Goal: Book appointment/travel/reservation

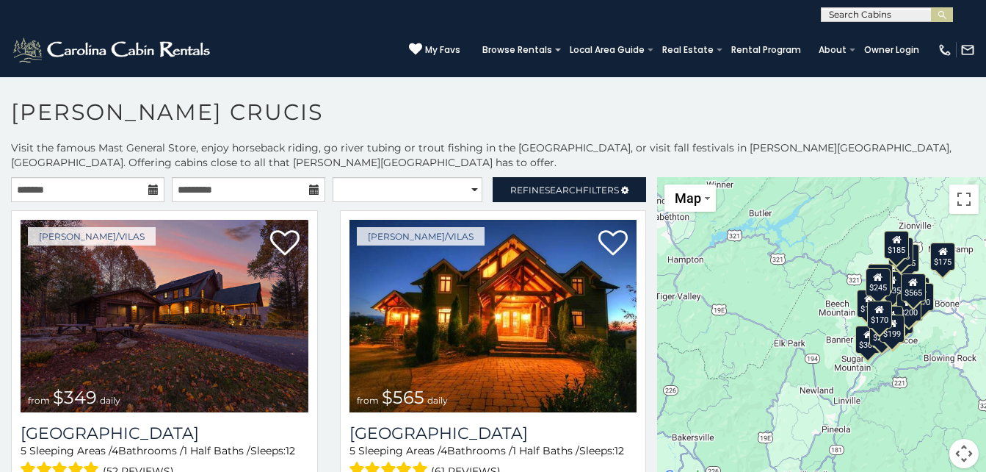
scroll to position [8, 0]
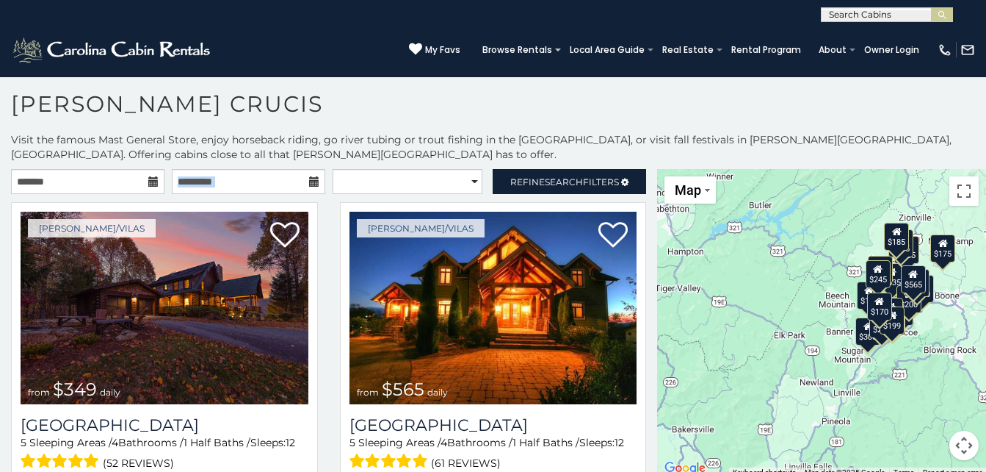
drag, startPoint x: 168, startPoint y: 207, endPoint x: 145, endPoint y: 178, distance: 37.2
drag, startPoint x: 145, startPoint y: 178, endPoint x: 131, endPoint y: 182, distance: 15.3
click at [131, 182] on input "text" at bounding box center [88, 181] width 154 height 25
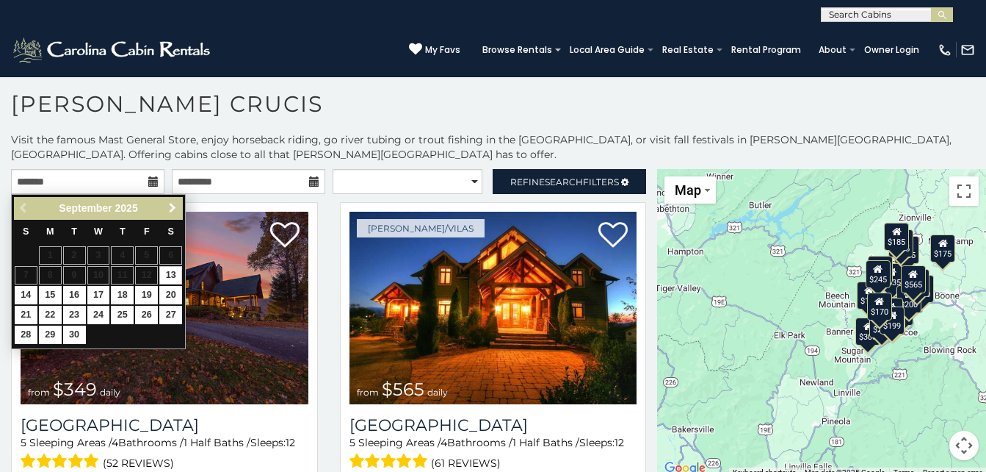
click at [178, 201] on link "Next" at bounding box center [172, 208] width 18 height 18
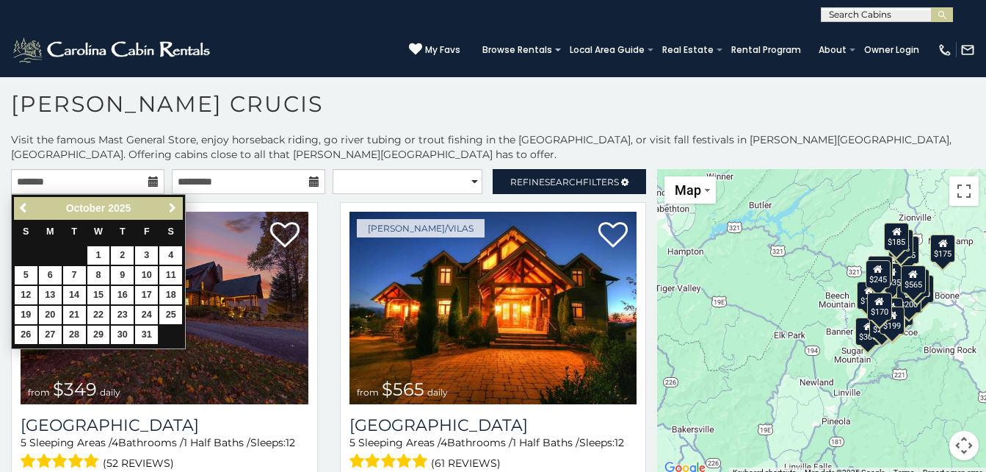
click at [178, 201] on link "Next" at bounding box center [172, 208] width 18 height 18
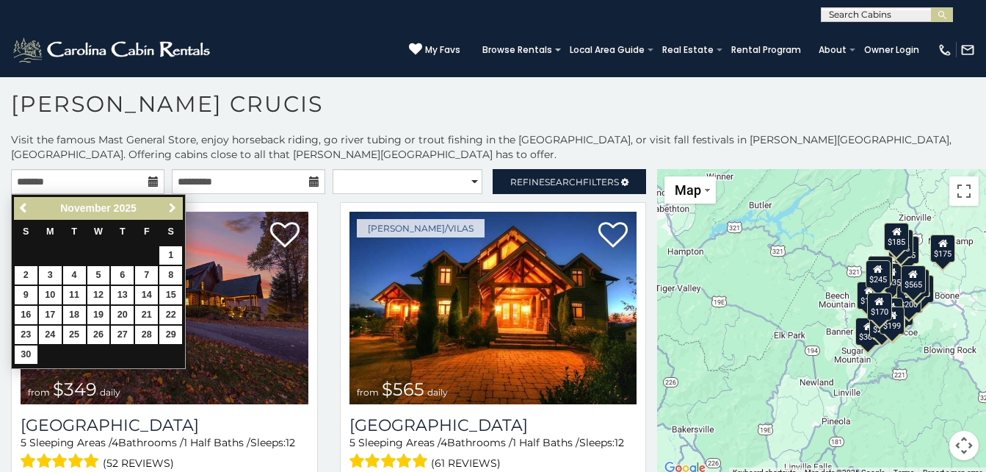
drag, startPoint x: 178, startPoint y: 201, endPoint x: 164, endPoint y: 202, distance: 14.0
click at [164, 202] on link "Next" at bounding box center [172, 208] width 18 height 18
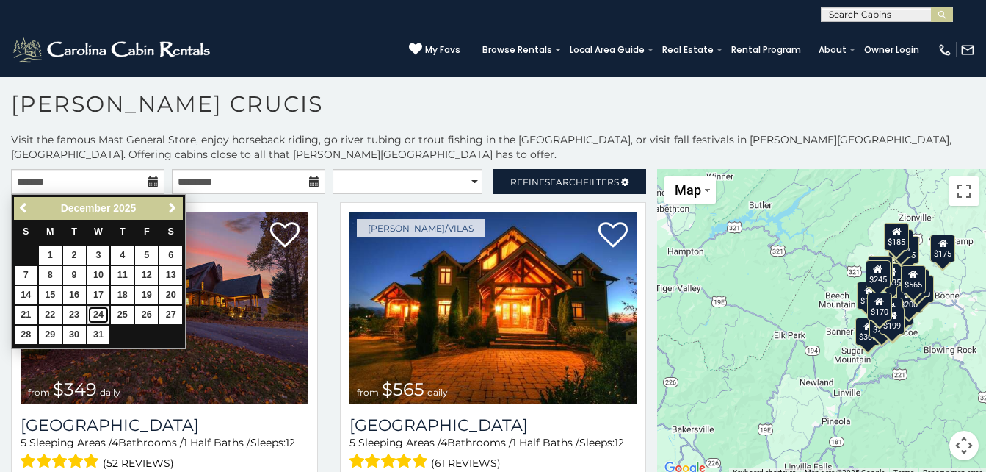
click at [106, 309] on link "24" at bounding box center [98, 315] width 23 height 18
type input "**********"
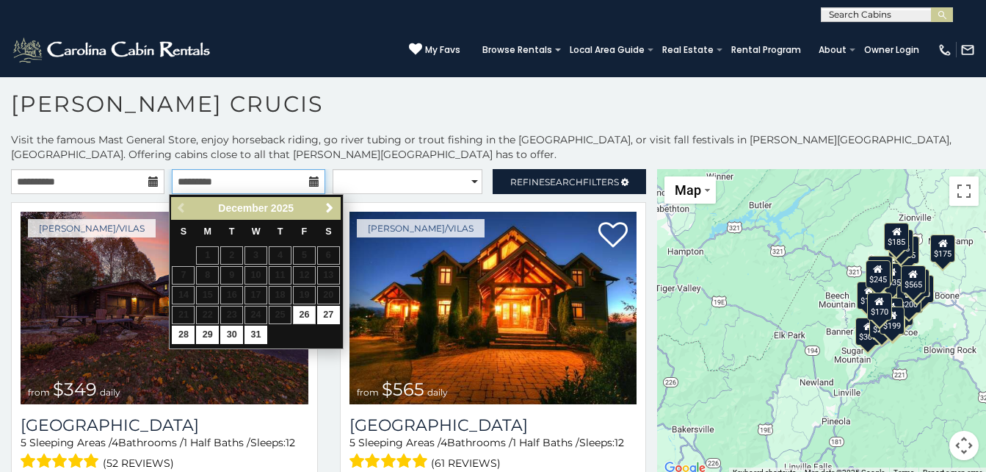
click at [302, 184] on input "text" at bounding box center [249, 181] width 154 height 25
click at [327, 317] on link "27" at bounding box center [328, 315] width 23 height 18
type input "**********"
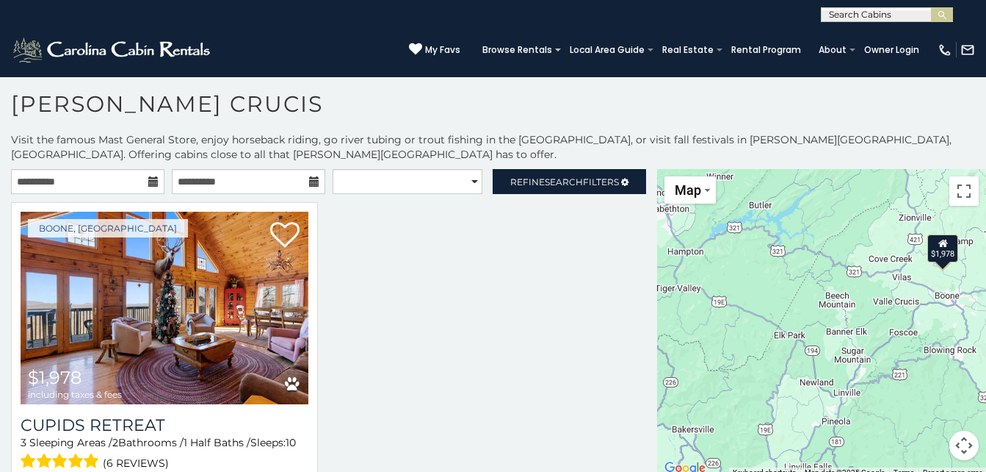
click at [740, 197] on div "Map Satellite Map Labels" at bounding box center [709, 189] width 88 height 27
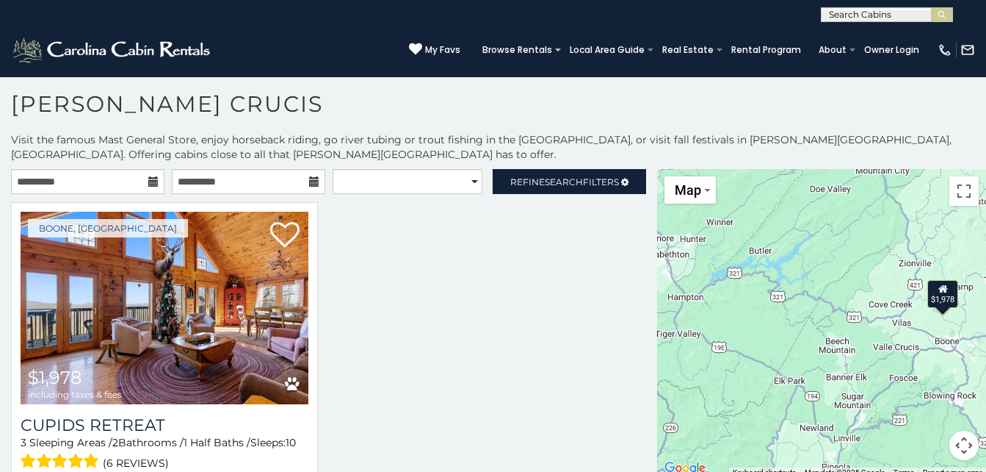
drag, startPoint x: 976, startPoint y: 196, endPoint x: 976, endPoint y: 243, distance: 47.0
click at [976, 243] on div "$1,978" at bounding box center [821, 323] width 329 height 308
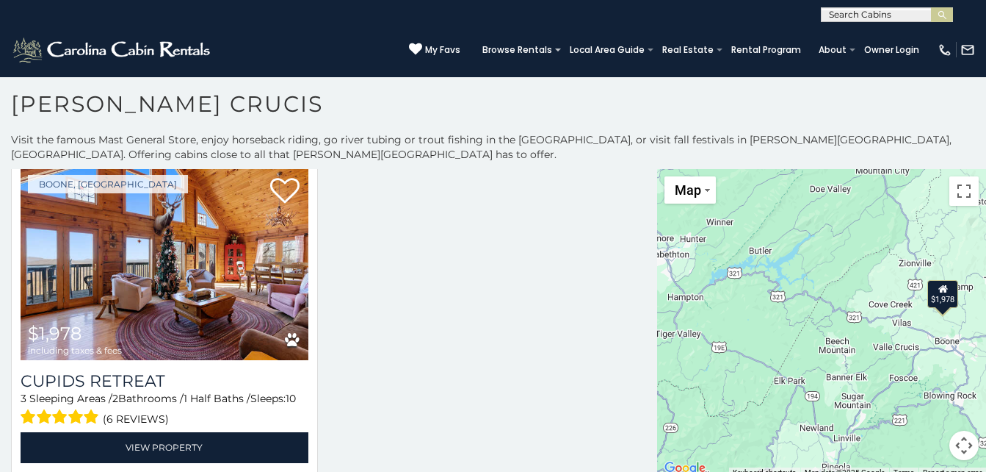
scroll to position [52, 0]
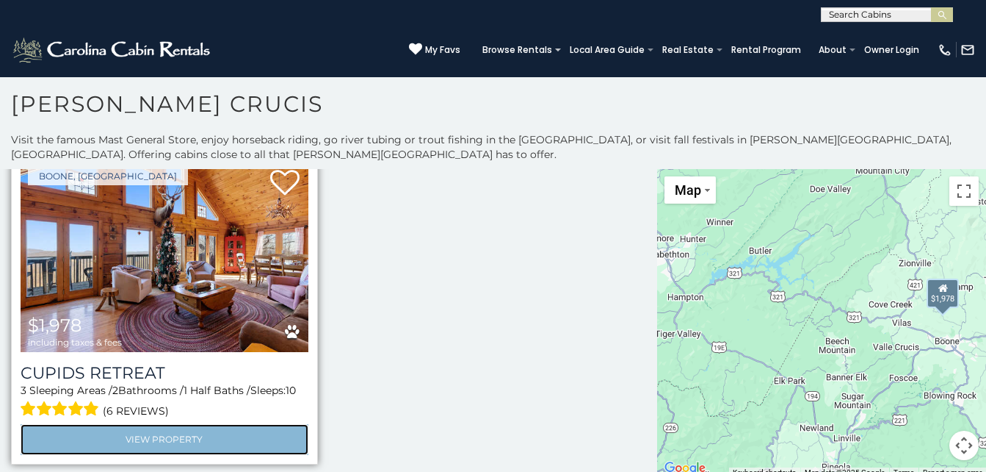
click at [233, 438] on link "View Property" at bounding box center [165, 439] width 288 height 30
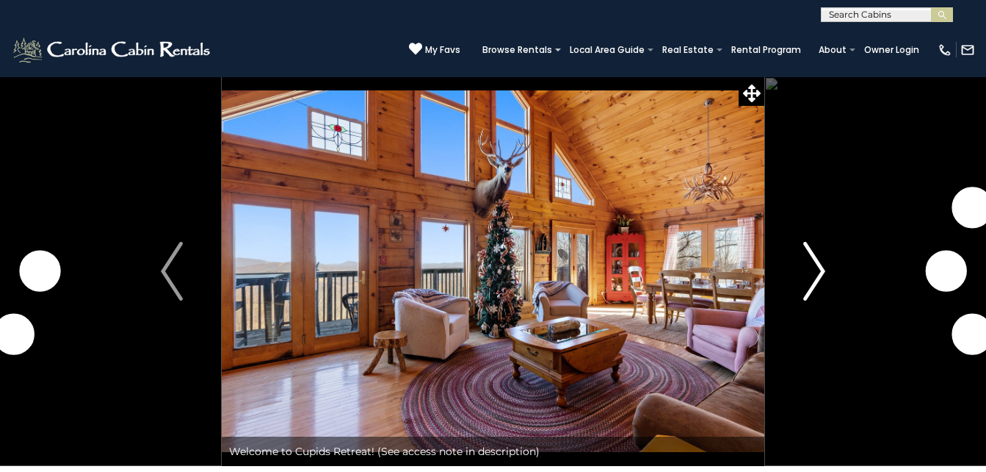
click at [804, 282] on img "Next" at bounding box center [815, 271] width 22 height 59
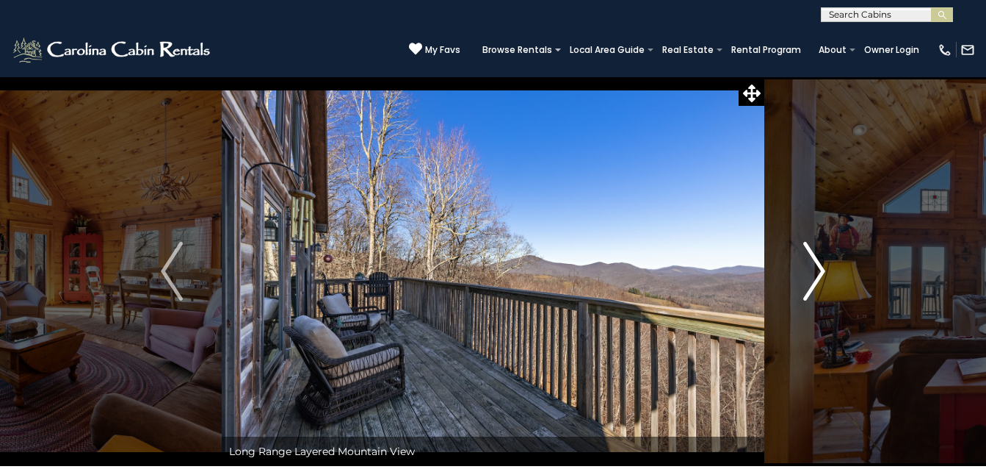
click at [804, 284] on img "Next" at bounding box center [815, 271] width 22 height 59
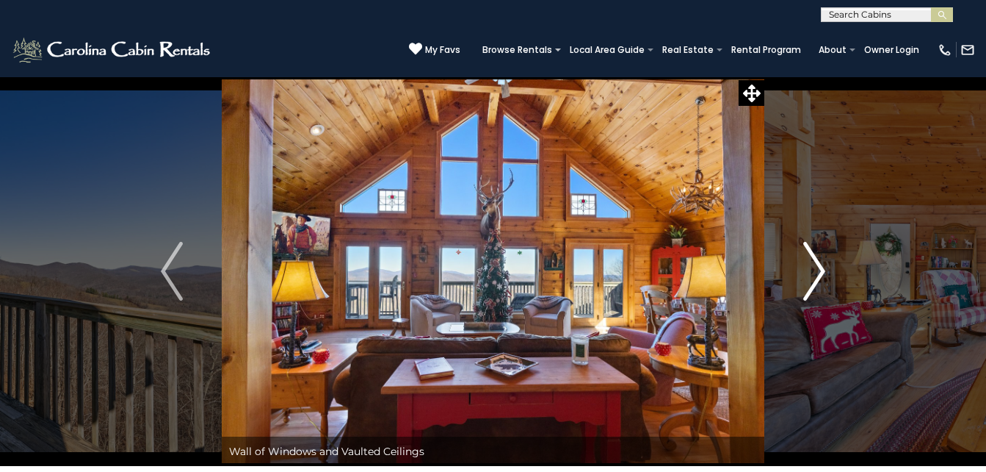
click at [805, 286] on img "Next" at bounding box center [815, 271] width 22 height 59
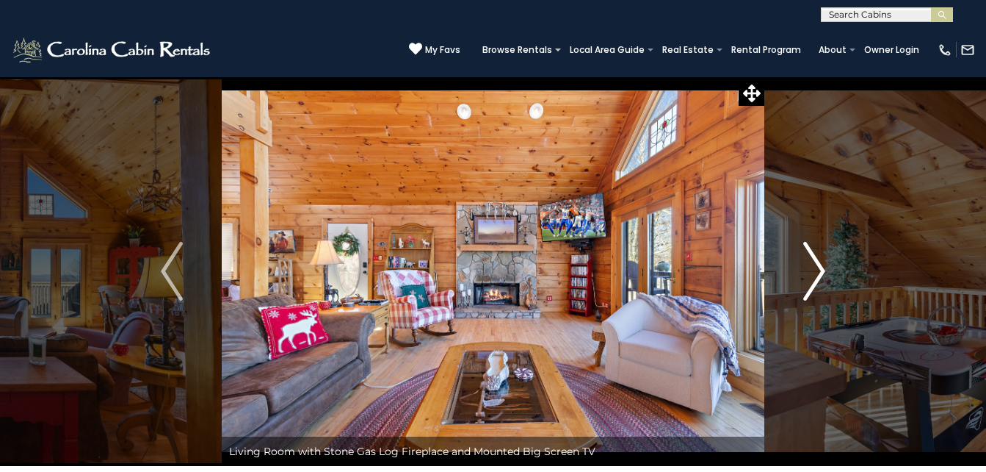
click at [805, 286] on img "Next" at bounding box center [815, 271] width 22 height 59
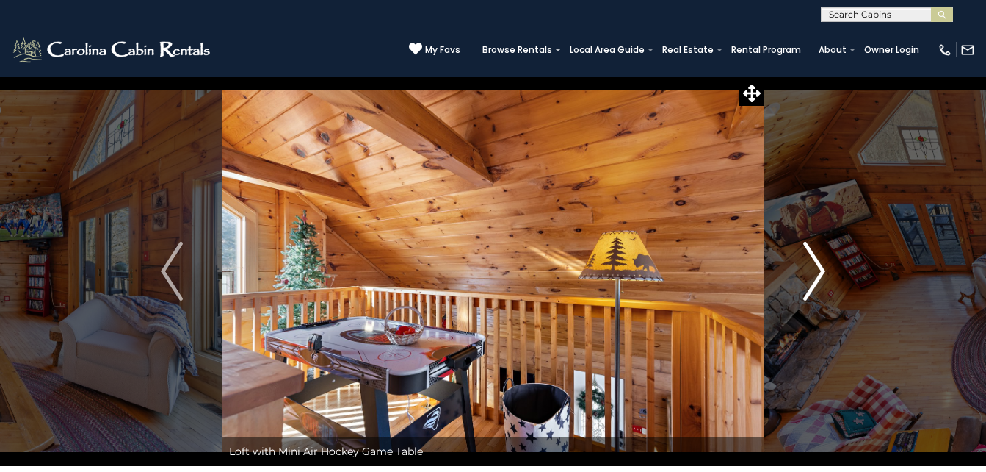
click at [805, 286] on img "Next" at bounding box center [815, 271] width 22 height 59
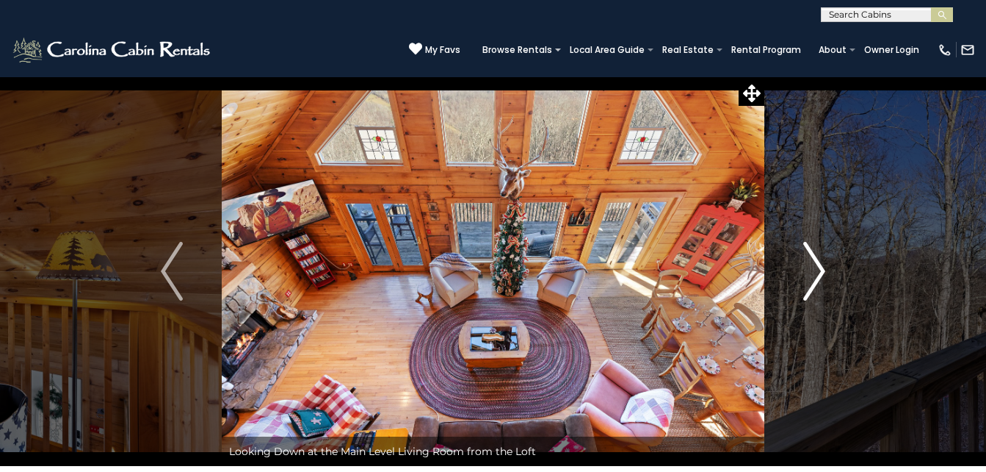
click at [806, 289] on img "Next" at bounding box center [815, 271] width 22 height 59
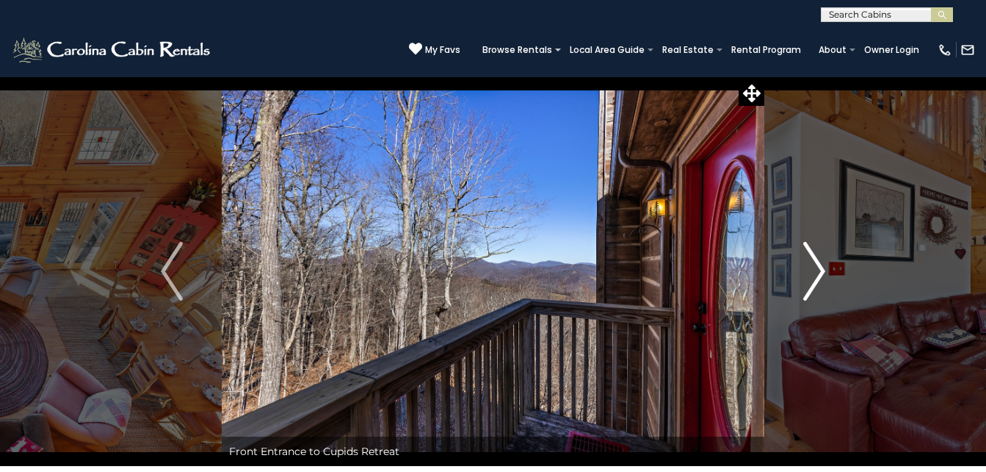
click at [806, 291] on img "Next" at bounding box center [815, 271] width 22 height 59
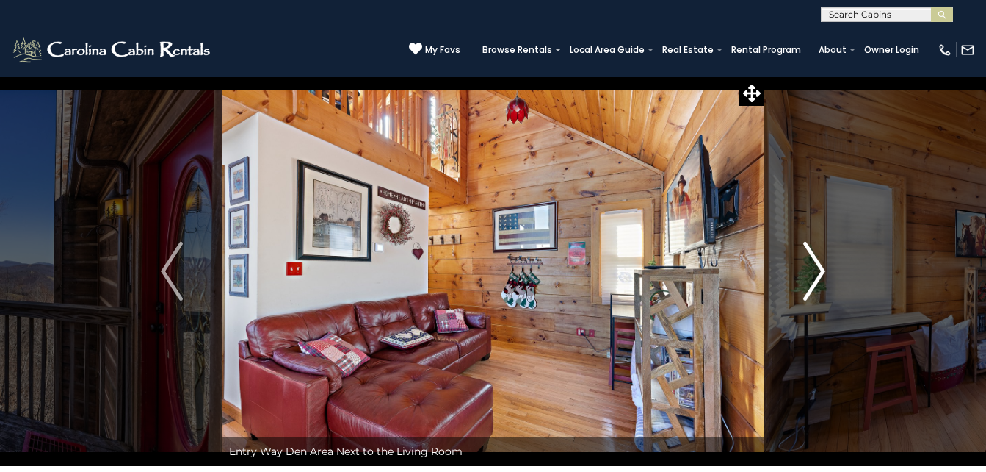
click at [806, 291] on img "Next" at bounding box center [815, 271] width 22 height 59
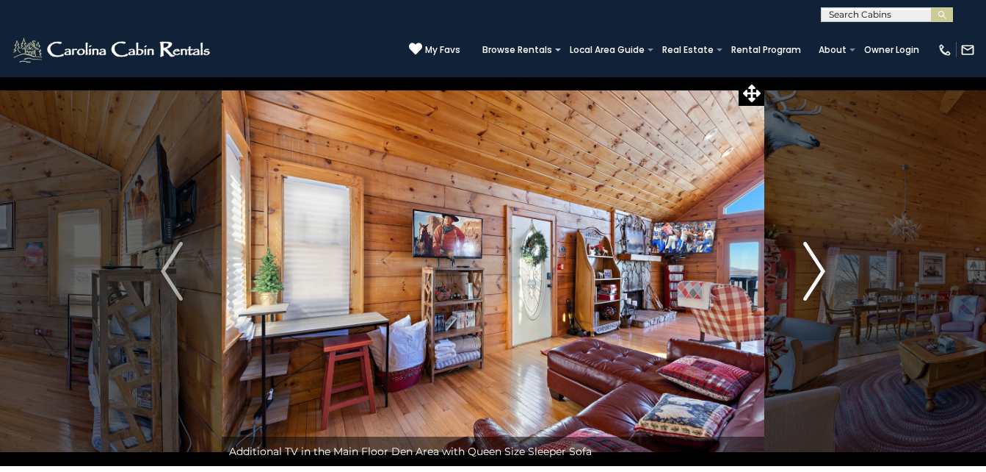
click at [806, 291] on img "Next" at bounding box center [815, 271] width 22 height 59
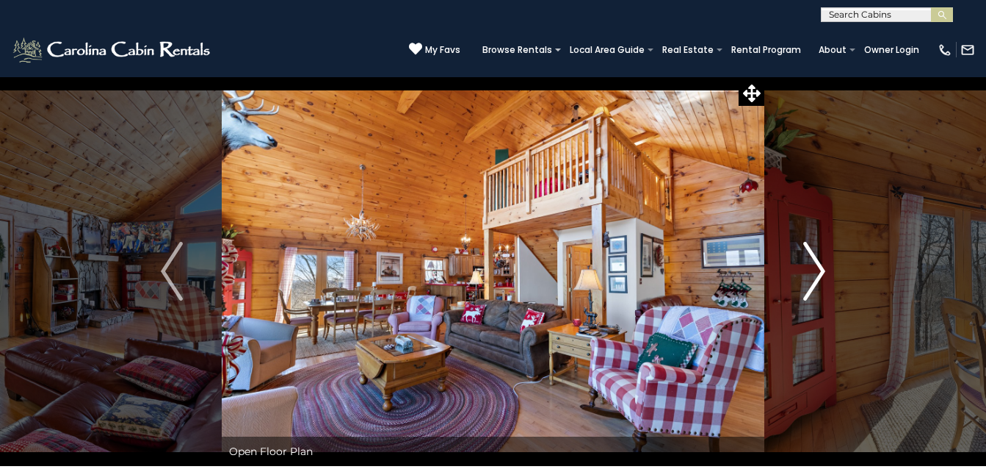
click at [806, 292] on img "Next" at bounding box center [815, 271] width 22 height 59
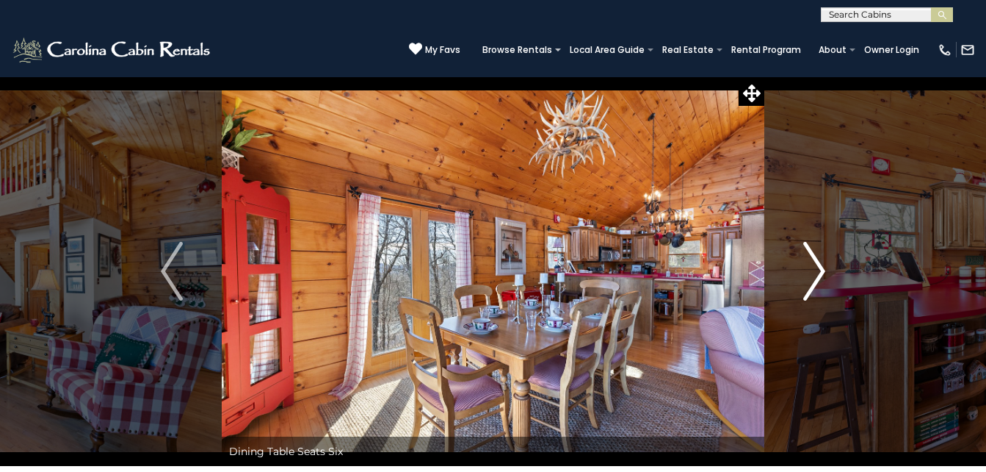
click at [806, 293] on img "Next" at bounding box center [815, 271] width 22 height 59
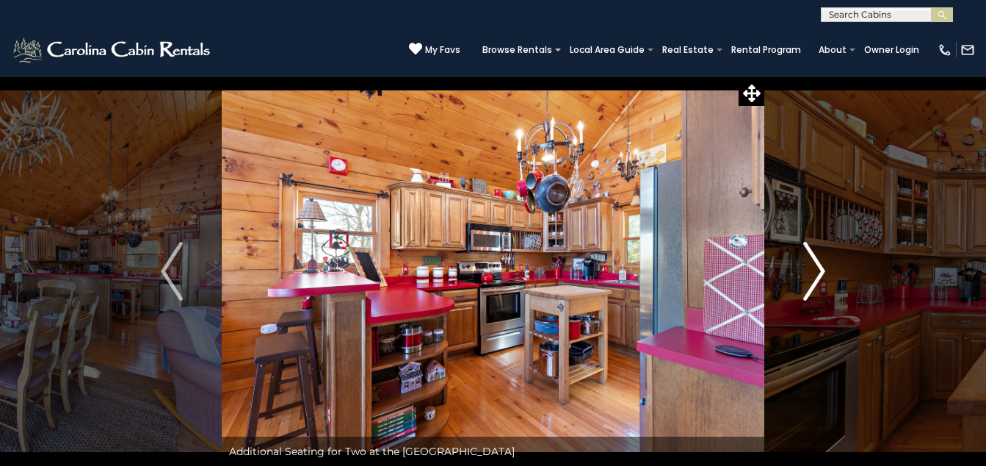
click at [806, 293] on img "Next" at bounding box center [815, 271] width 22 height 59
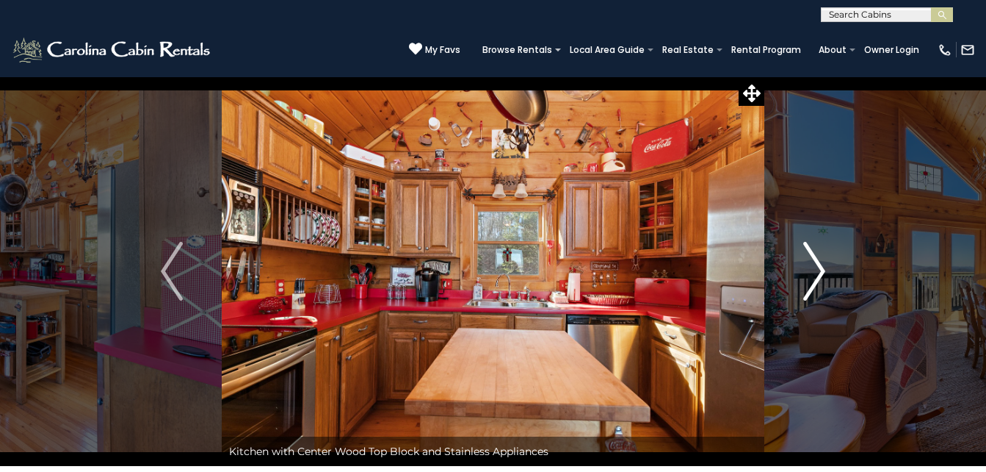
click at [806, 293] on img "Next" at bounding box center [815, 271] width 22 height 59
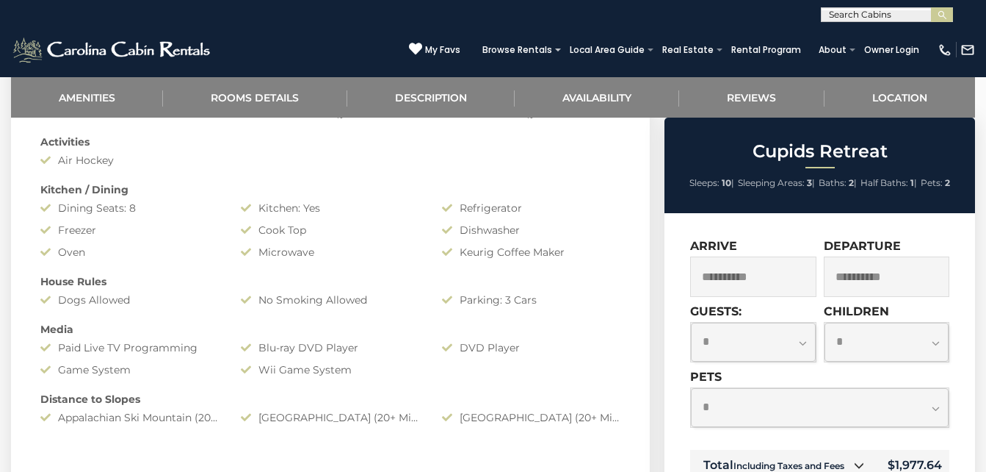
scroll to position [817, 0]
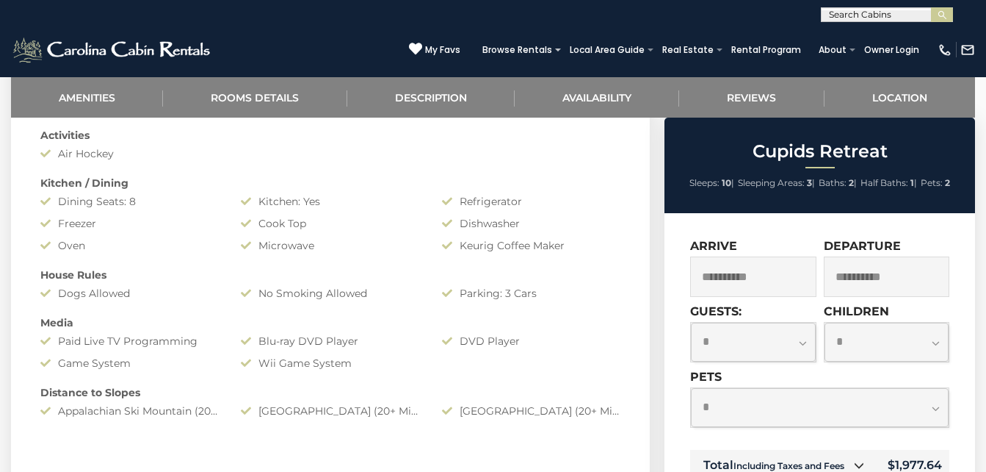
click at [798, 335] on select "**********" at bounding box center [753, 341] width 124 height 39
select select "*"
click at [691, 322] on select "**********" at bounding box center [753, 341] width 124 height 39
drag, startPoint x: 844, startPoint y: 313, endPoint x: 935, endPoint y: 331, distance: 92.9
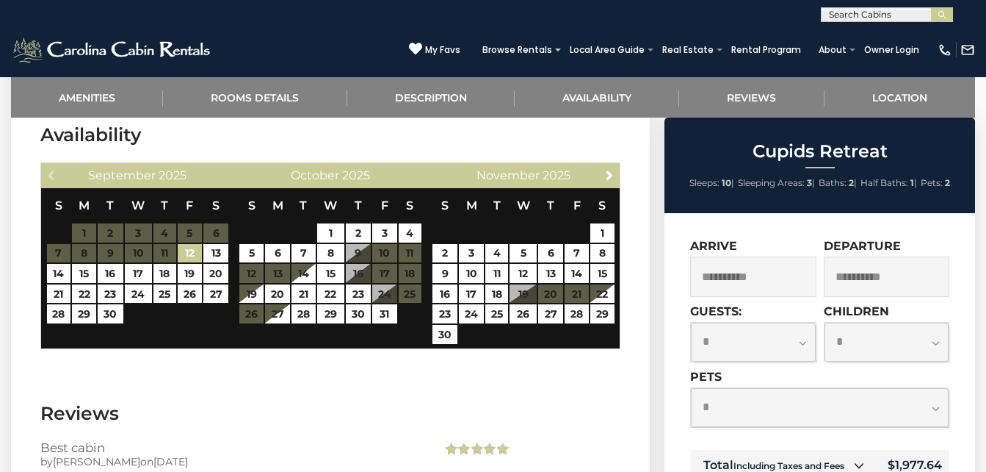
scroll to position [2289, 0]
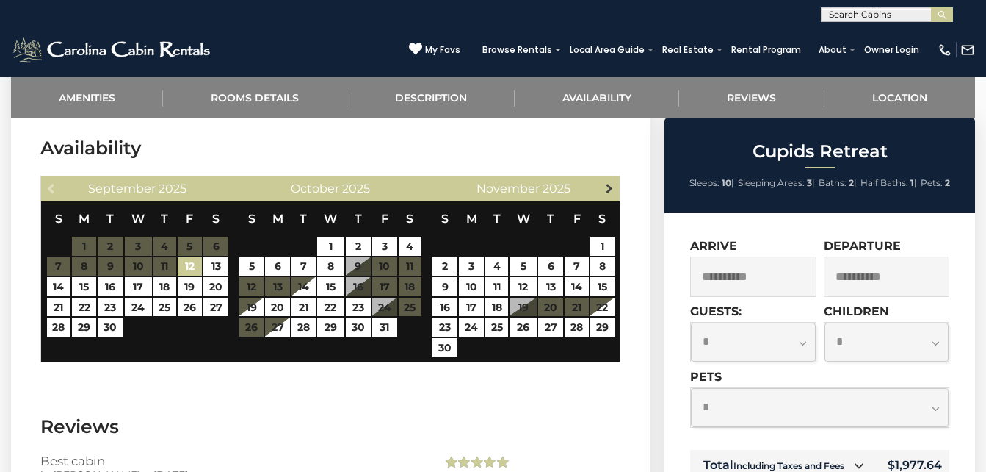
click at [607, 192] on span "Next" at bounding box center [610, 188] width 12 height 12
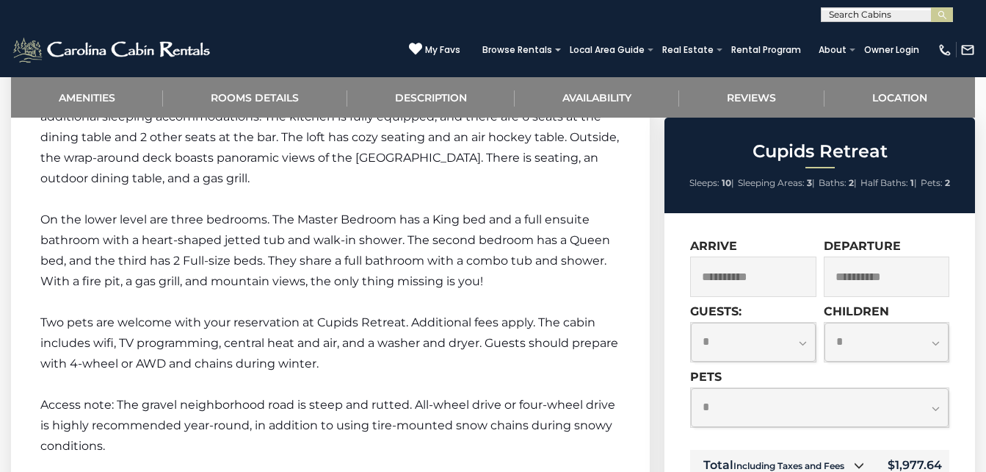
scroll to position [1543, 0]
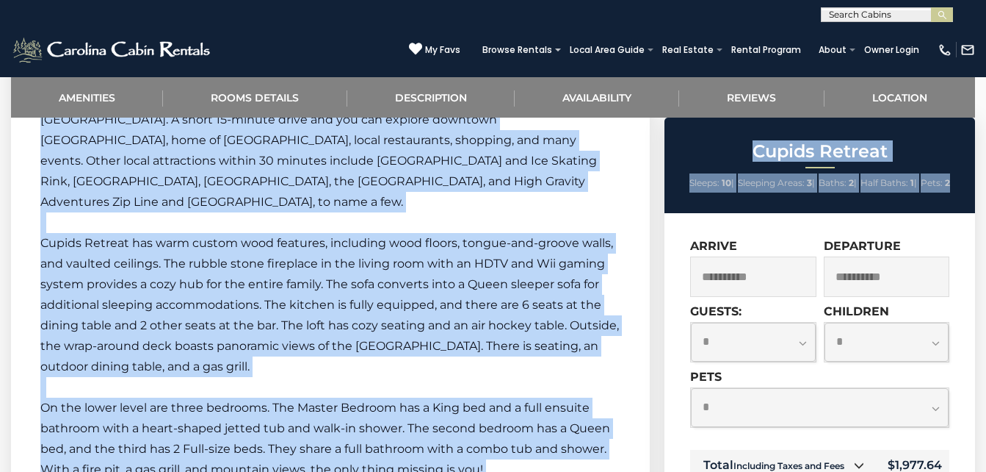
drag, startPoint x: 977, startPoint y: 196, endPoint x: 997, endPoint y: 206, distance: 22.7
click at [986, 206] on html "**********" at bounding box center [493, 396] width 986 height 3878
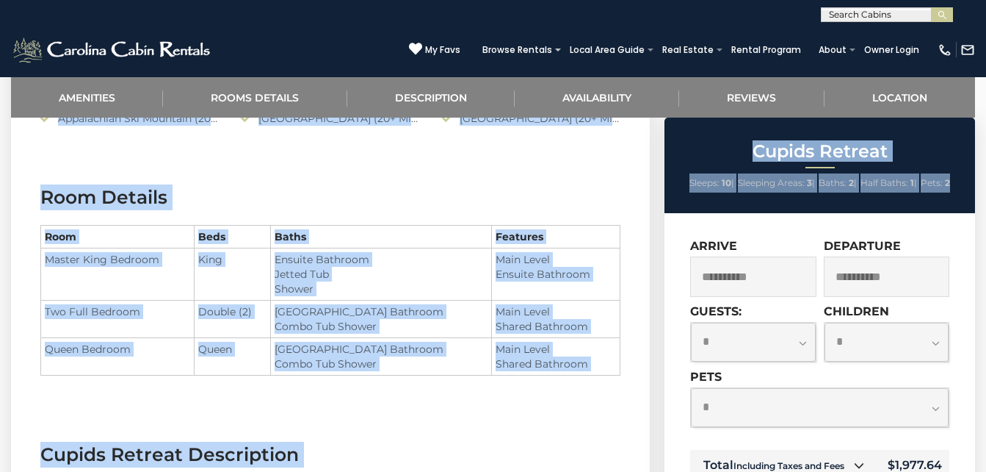
scroll to position [960, 0]
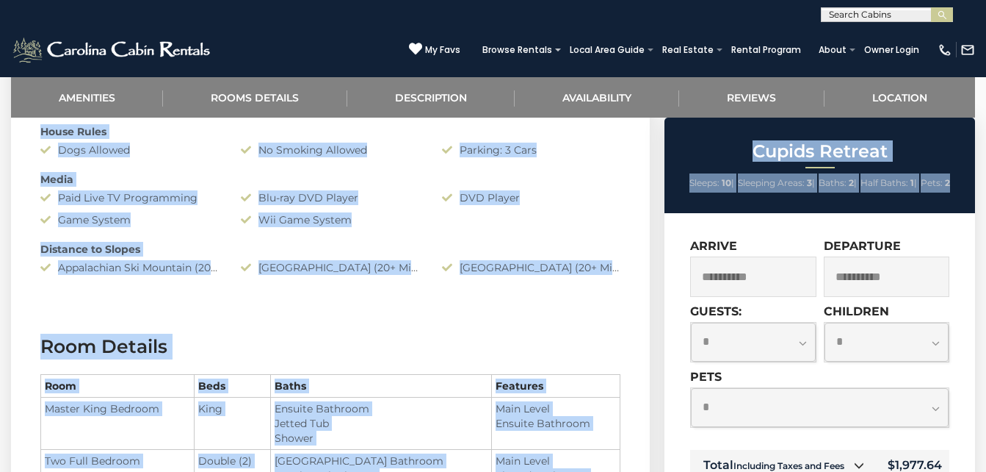
click at [510, 324] on section "Room Details Room Beds Baths Features Master King Bedroom King" at bounding box center [330, 439] width 639 height 257
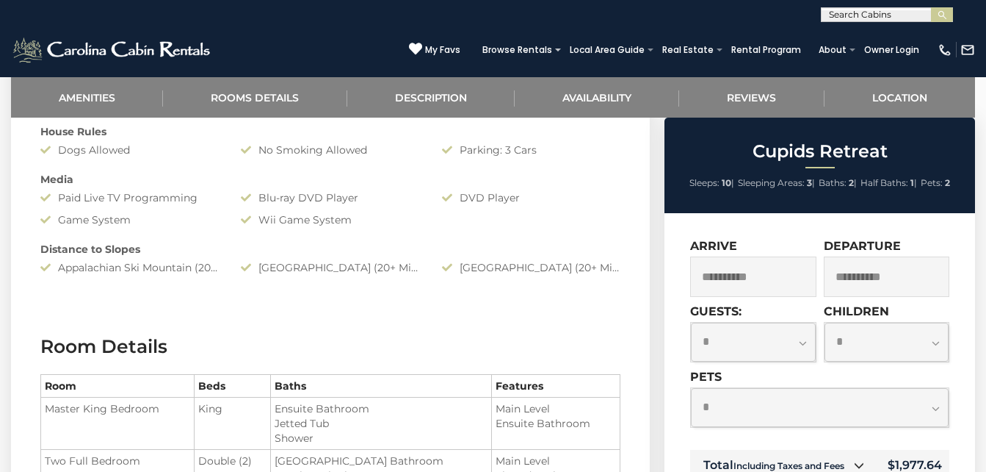
click at [794, 256] on input "**********" at bounding box center [753, 276] width 126 height 40
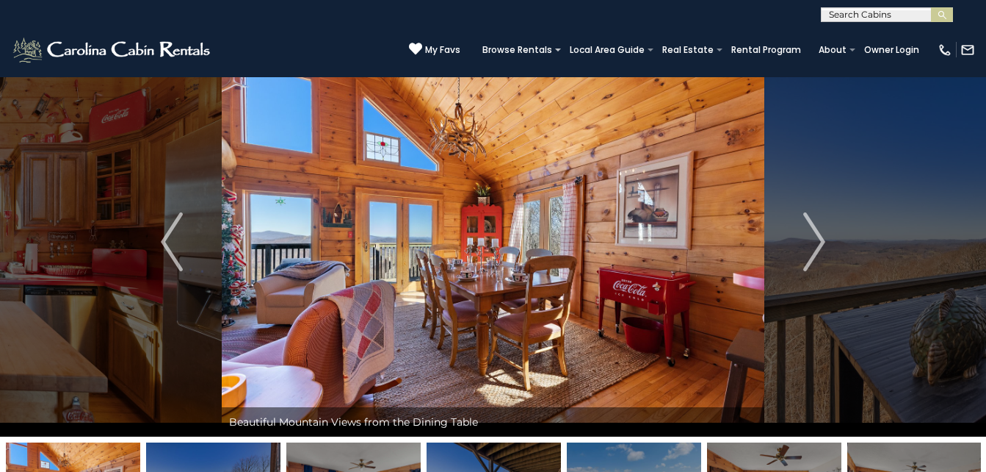
scroll to position [0, 0]
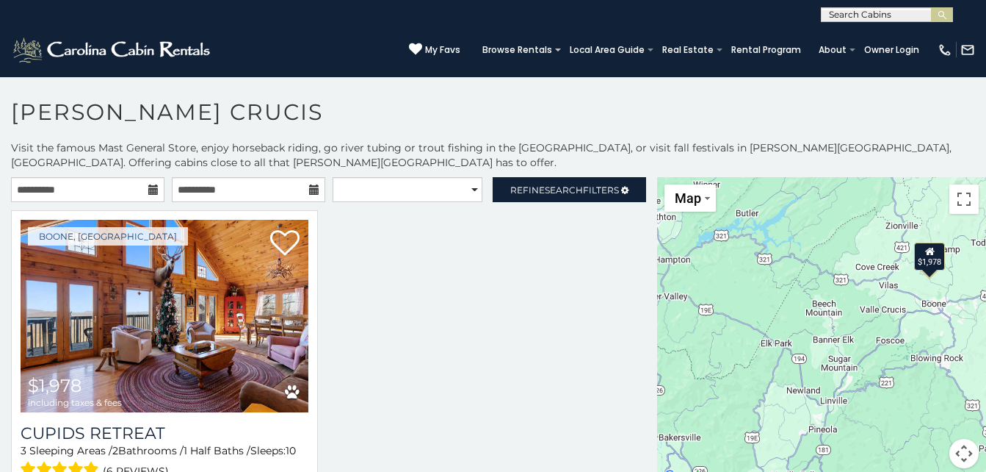
scroll to position [8, 0]
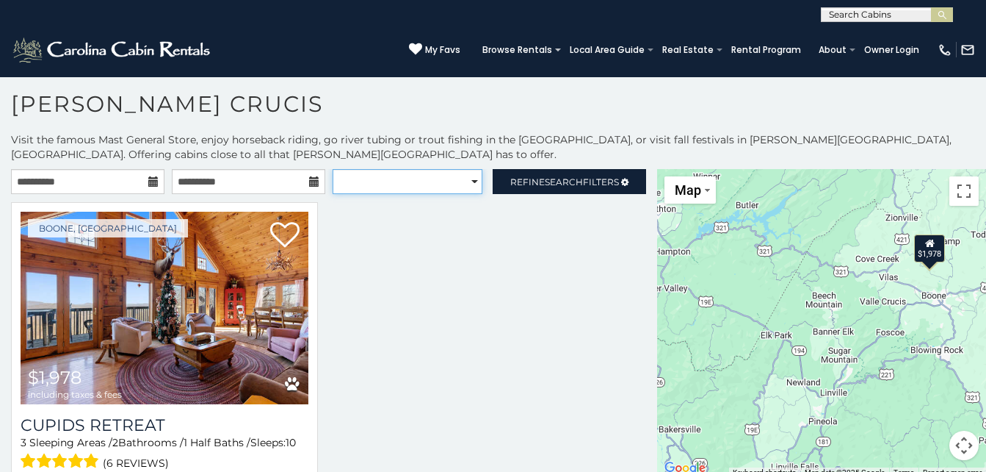
click at [474, 187] on select "**********" at bounding box center [408, 181] width 151 height 25
click at [581, 285] on div at bounding box center [328, 368] width 657 height 332
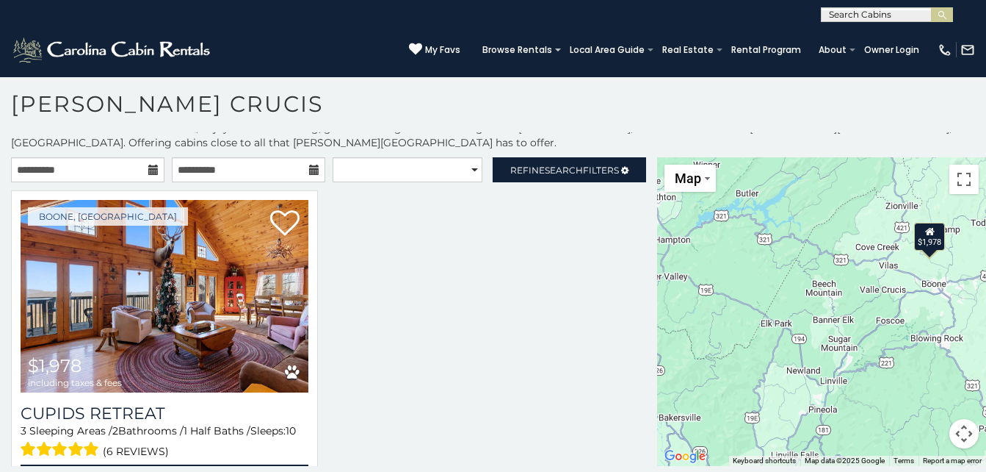
scroll to position [28, 0]
